Goal: Use online tool/utility: Utilize a website feature to perform a specific function

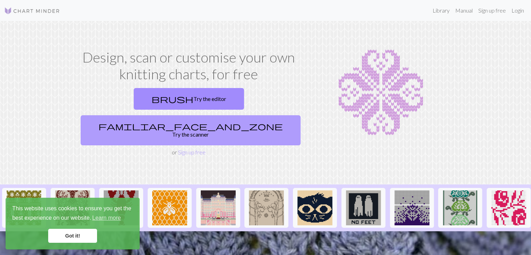
click at [242, 115] on link "familiar_face_and_zone Try the scanner" at bounding box center [191, 130] width 220 height 30
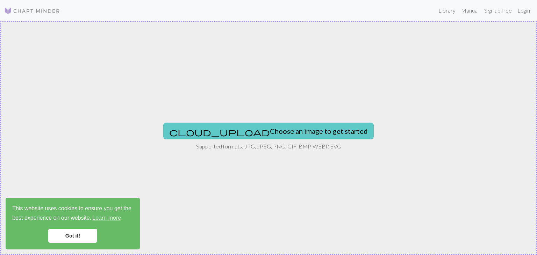
click at [271, 135] on button "cloud_upload Choose an image to get started" at bounding box center [268, 131] width 210 height 17
click at [292, 125] on button "cloud_upload Choose an image to get started" at bounding box center [268, 131] width 210 height 17
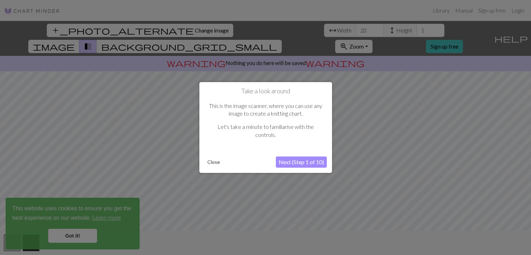
click at [289, 163] on button "Next (Step 1 of 10)" at bounding box center [301, 162] width 51 height 11
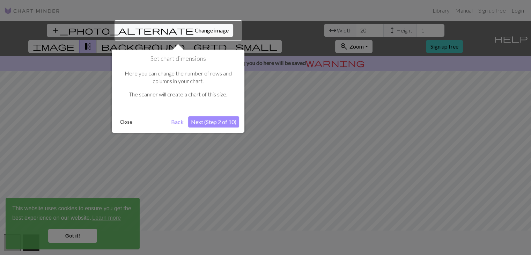
click at [217, 123] on button "Next (Step 2 of 10)" at bounding box center [213, 121] width 51 height 11
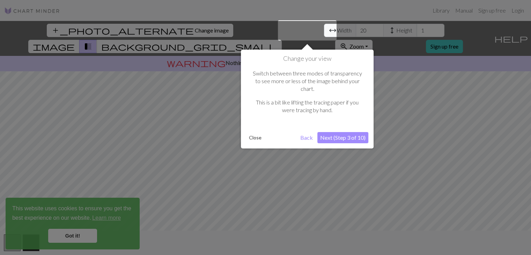
click at [334, 133] on button "Next (Step 3 of 10)" at bounding box center [343, 137] width 51 height 11
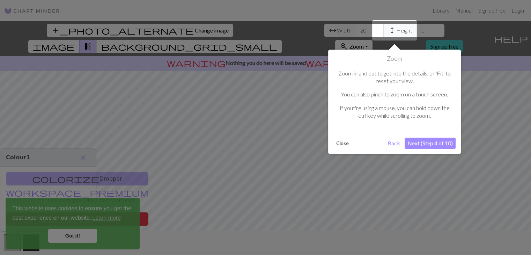
click at [421, 143] on button "Next (Step 4 of 10)" at bounding box center [430, 143] width 51 height 11
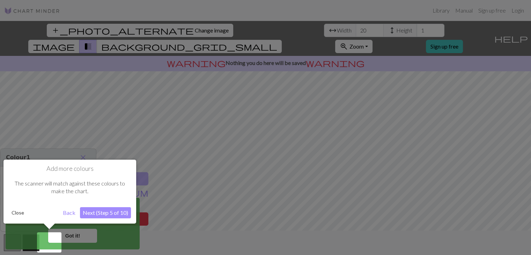
click at [110, 217] on button "Next (Step 5 of 10)" at bounding box center [105, 212] width 51 height 11
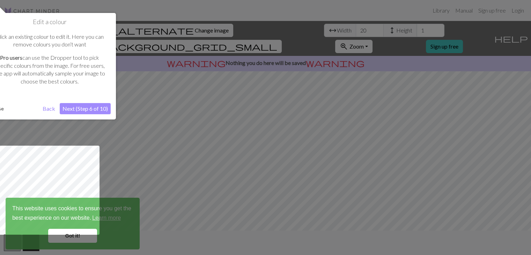
click at [87, 107] on button "Next (Step 6 of 10)" at bounding box center [85, 108] width 51 height 11
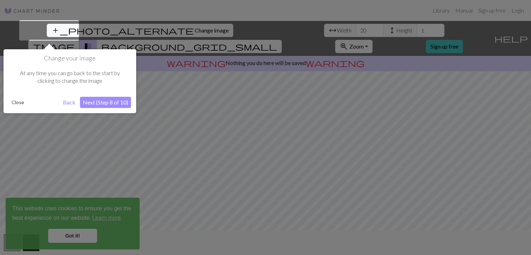
click at [102, 99] on button "Next (Step 8 of 10)" at bounding box center [105, 102] width 51 height 11
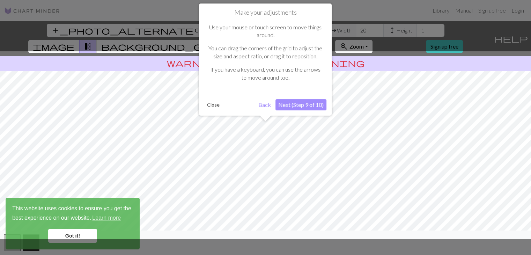
drag, startPoint x: 270, startPoint y: 189, endPoint x: 275, endPoint y: 162, distance: 27.2
click at [275, 162] on div at bounding box center [266, 145] width 538 height 188
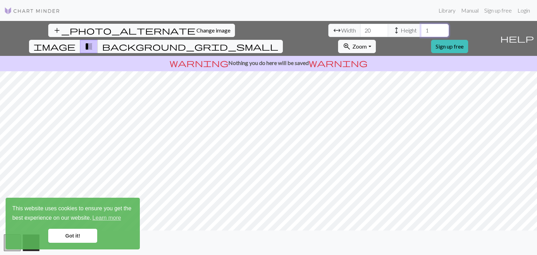
drag, startPoint x: 220, startPoint y: 29, endPoint x: 214, endPoint y: 32, distance: 6.7
click at [421, 32] on input "1" at bounding box center [435, 30] width 28 height 13
type input "25"
drag, startPoint x: 166, startPoint y: 29, endPoint x: 149, endPoint y: 31, distance: 16.9
click at [328, 31] on div "arrow_range Width 20 height Height 25" at bounding box center [388, 30] width 121 height 13
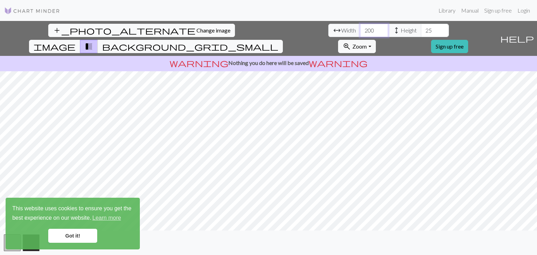
type input "200"
drag, startPoint x: 227, startPoint y: 32, endPoint x: 212, endPoint y: 33, distance: 15.0
click at [421, 33] on input "25" at bounding box center [435, 30] width 28 height 13
type input "50"
drag, startPoint x: 166, startPoint y: 30, endPoint x: 147, endPoint y: 32, distance: 19.0
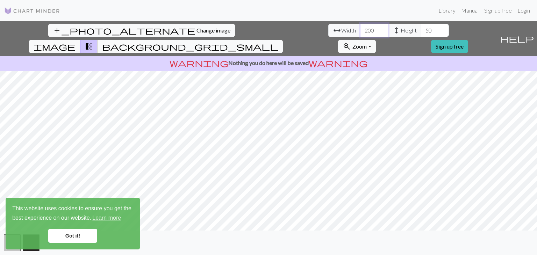
click at [328, 32] on div "arrow_range Width 200 height Height 50" at bounding box center [388, 30] width 121 height 13
click at [360, 28] on input "300" at bounding box center [374, 30] width 28 height 13
click at [360, 29] on input "300" at bounding box center [374, 30] width 28 height 13
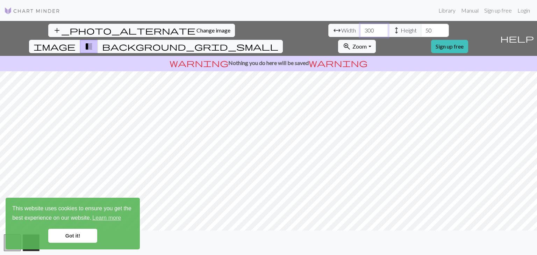
click at [360, 29] on input "300" at bounding box center [374, 30] width 28 height 13
click at [360, 31] on input "250" at bounding box center [374, 30] width 28 height 13
type input "150"
click at [421, 30] on input "50" at bounding box center [435, 30] width 28 height 13
type input "0"
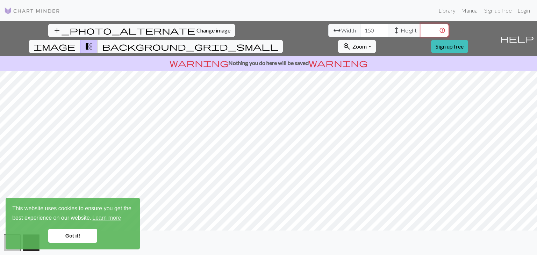
click at [421, 27] on input "number" at bounding box center [435, 30] width 28 height 13
click at [421, 29] on input "number" at bounding box center [435, 30] width 28 height 13
type input "1"
type input "7"
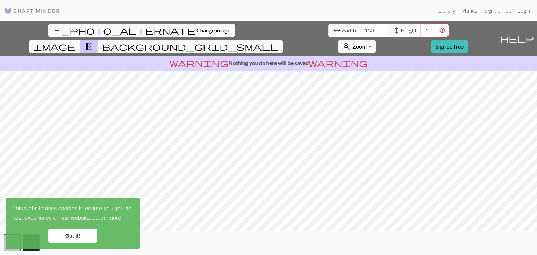
type input "50"
